Goal: Find specific page/section: Find specific page/section

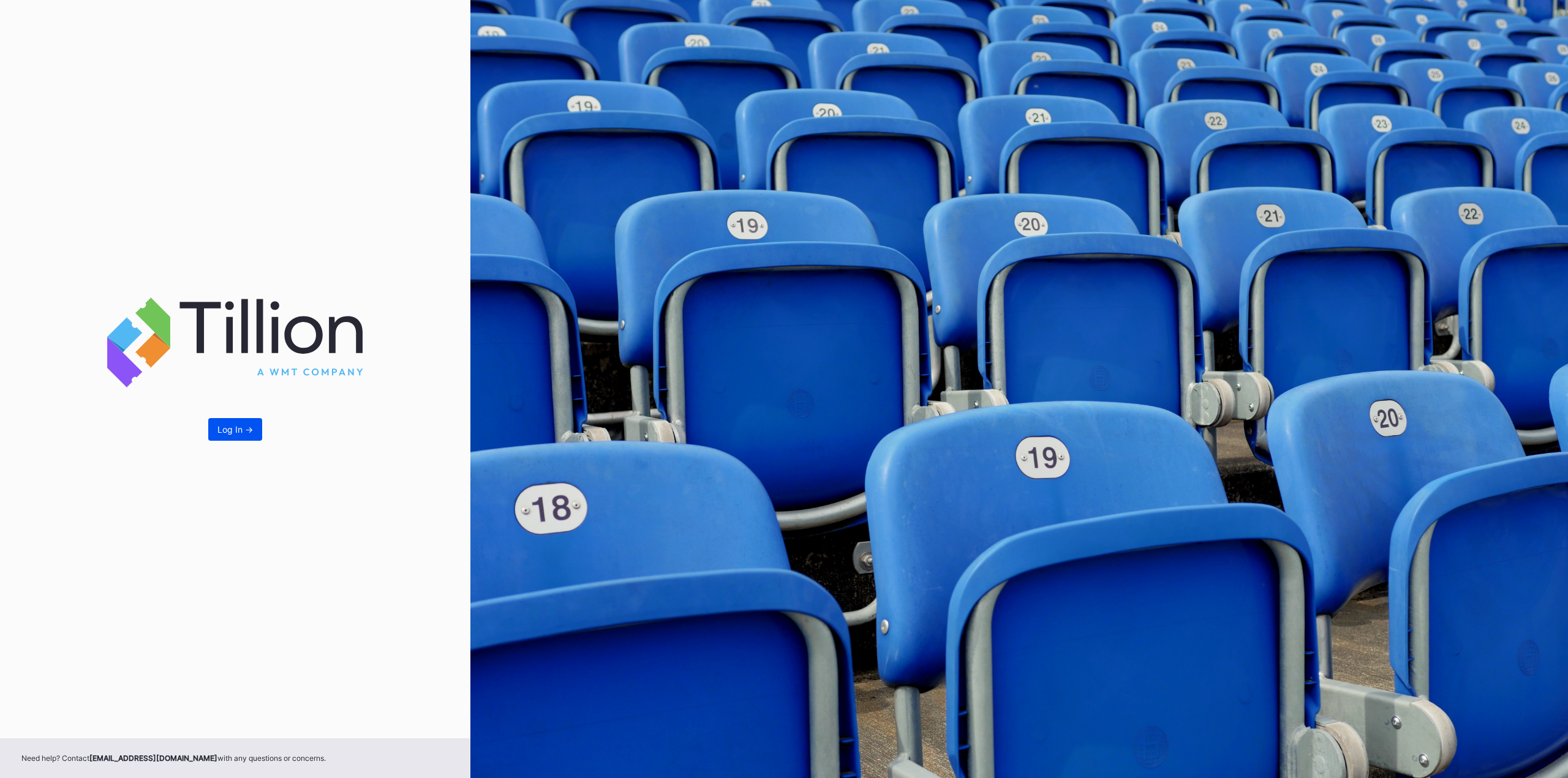
click at [242, 422] on button "Log In ->" at bounding box center [235, 429] width 54 height 23
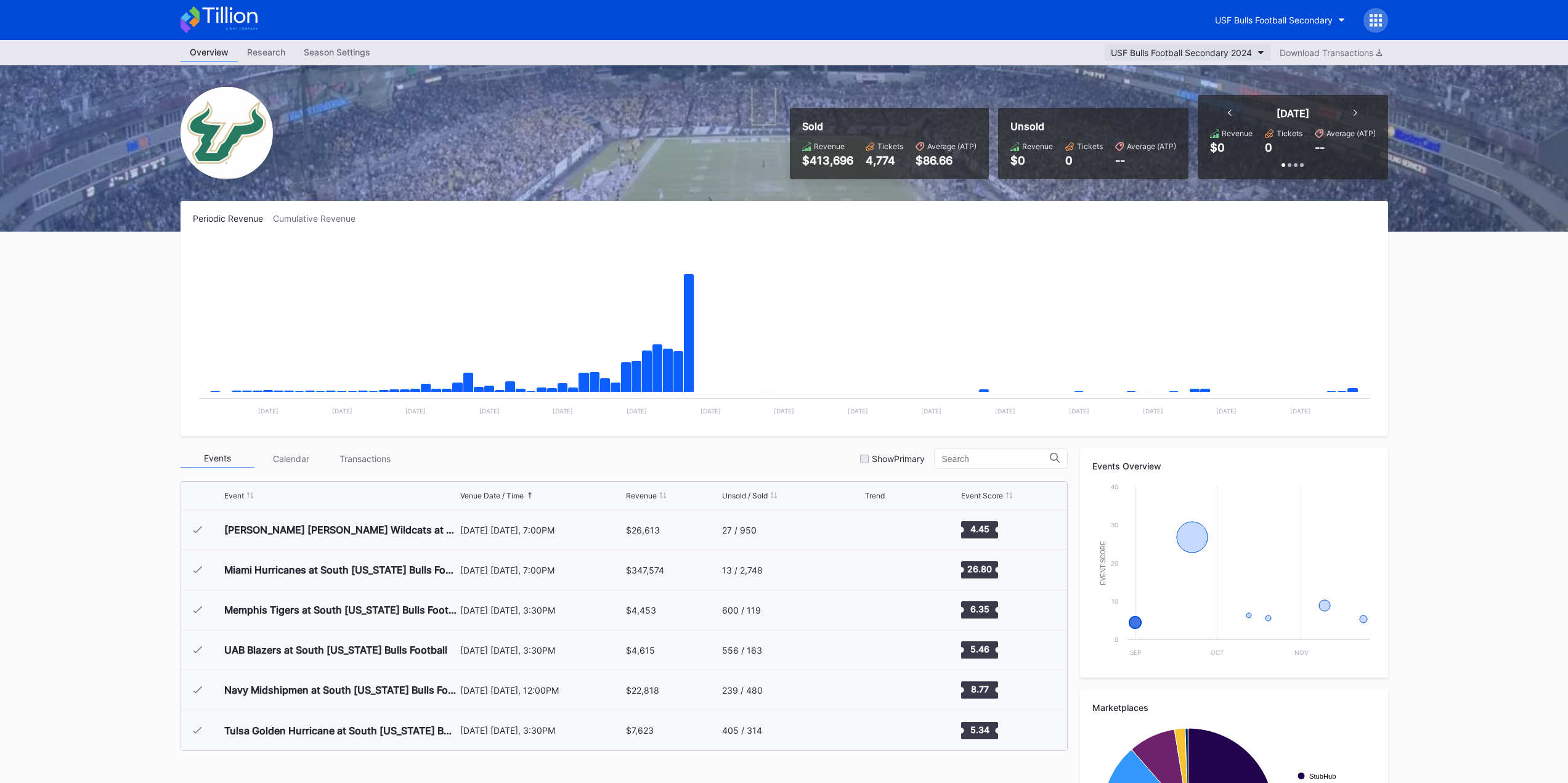
click at [1212, 50] on div "USF Bulls Football Secondary 2024" at bounding box center [1181, 53] width 141 height 11
click at [1211, 109] on div "USF Bulls Football Secondary 2025" at bounding box center [1179, 106] width 141 height 11
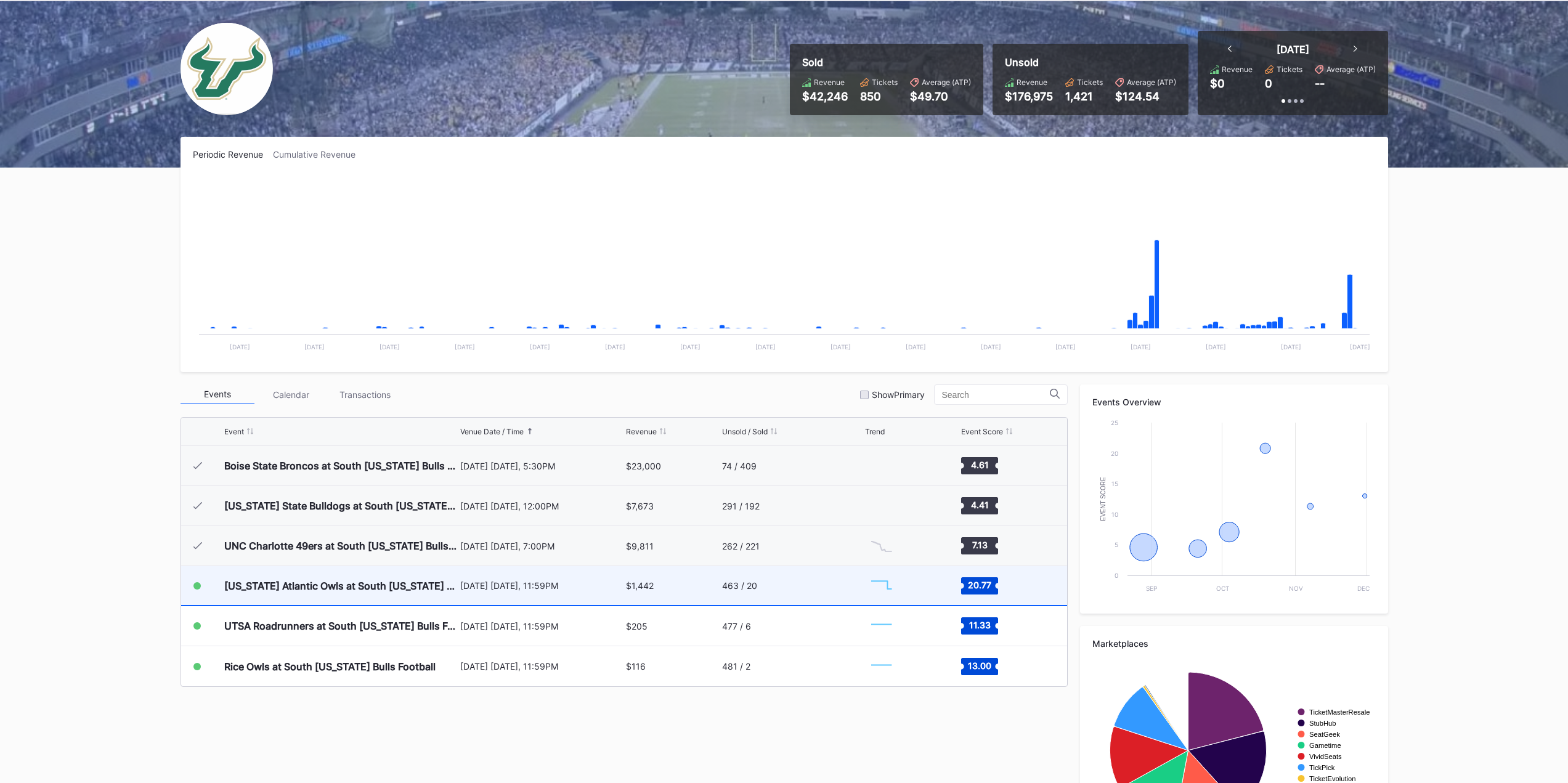
scroll to position [147, 0]
